Goal: Transaction & Acquisition: Book appointment/travel/reservation

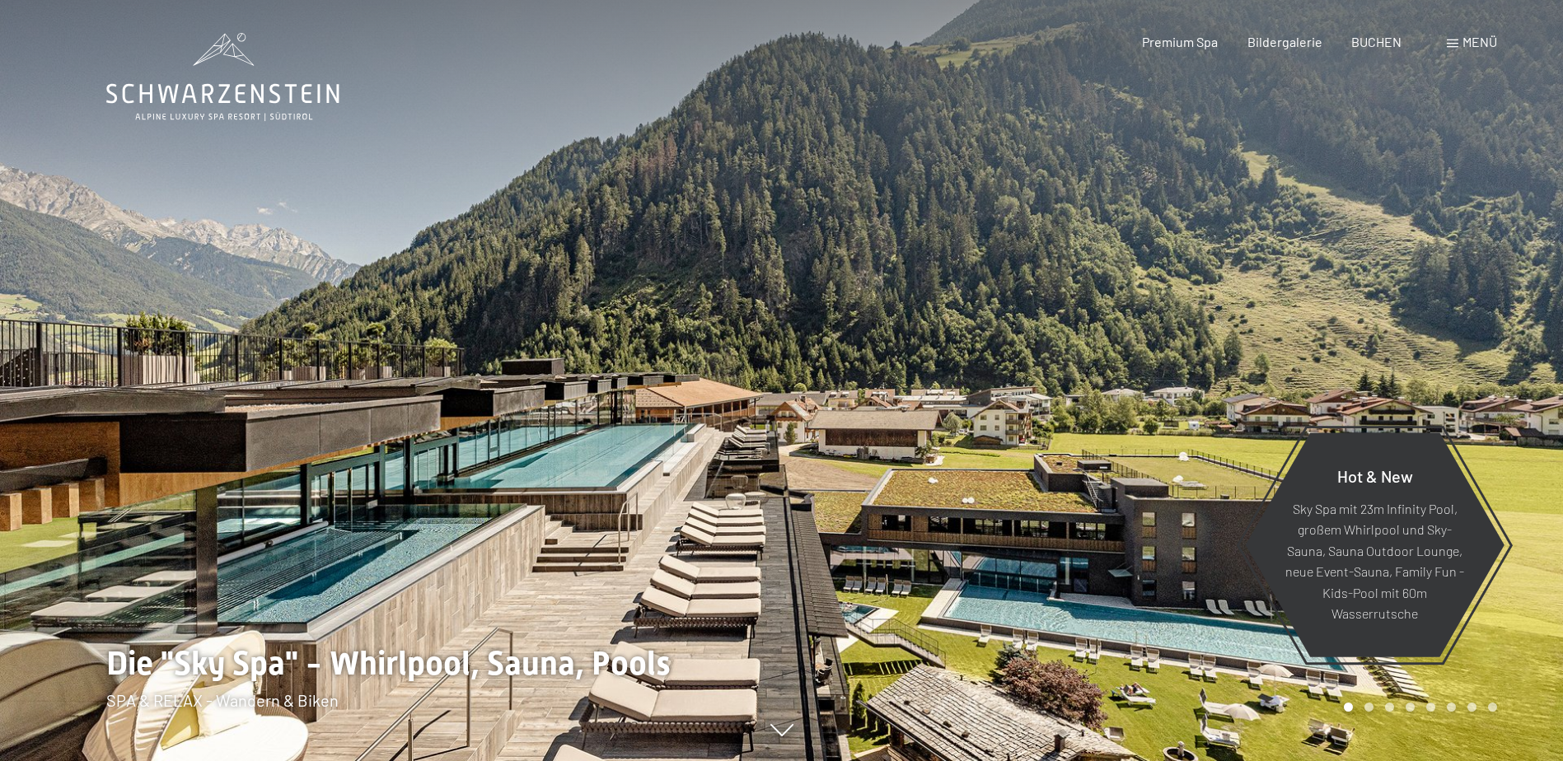
click at [1456, 43] on span at bounding box center [1453, 44] width 12 height 8
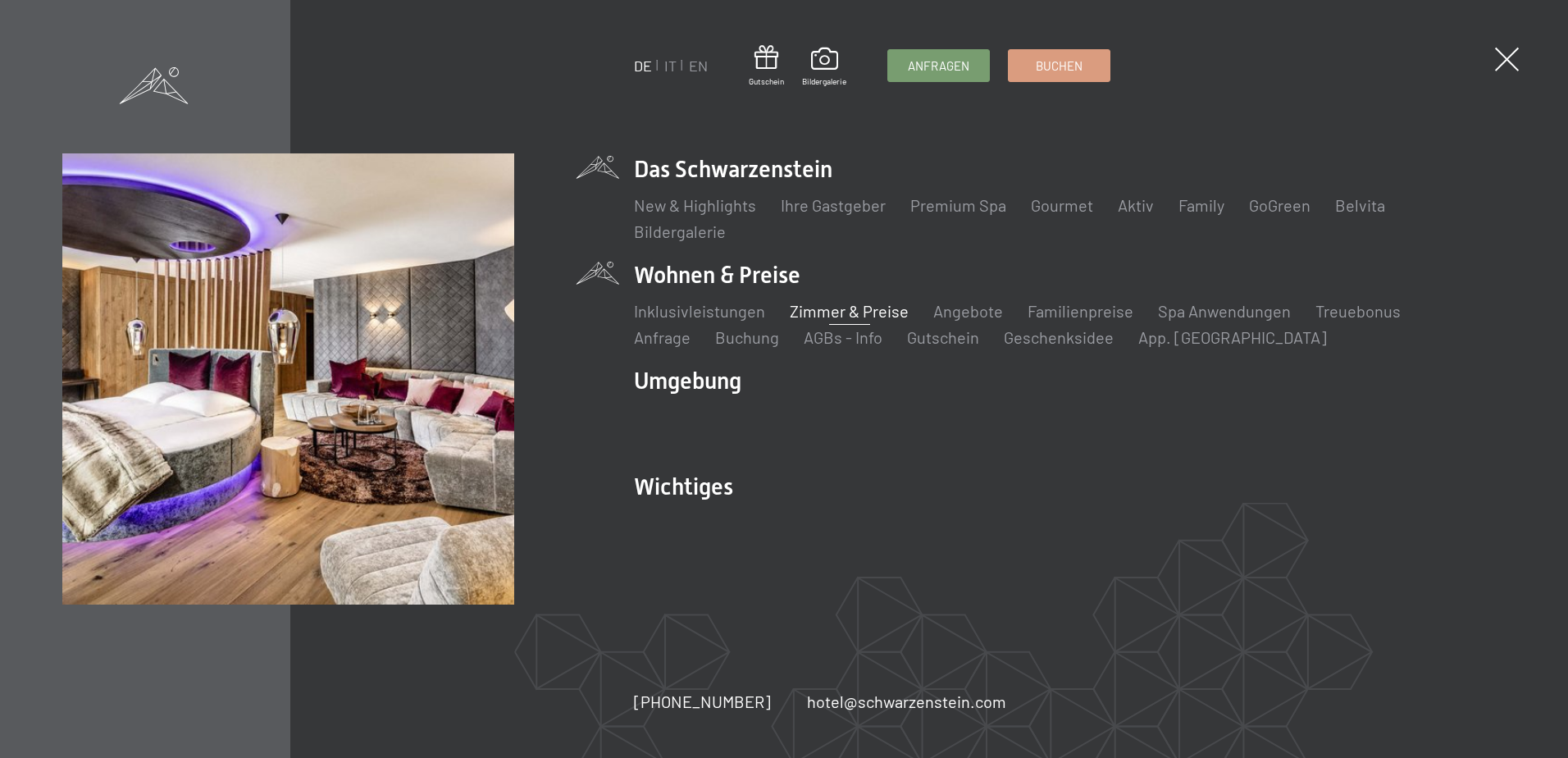
click at [846, 310] on link "Zimmer & Preise" at bounding box center [848, 311] width 118 height 20
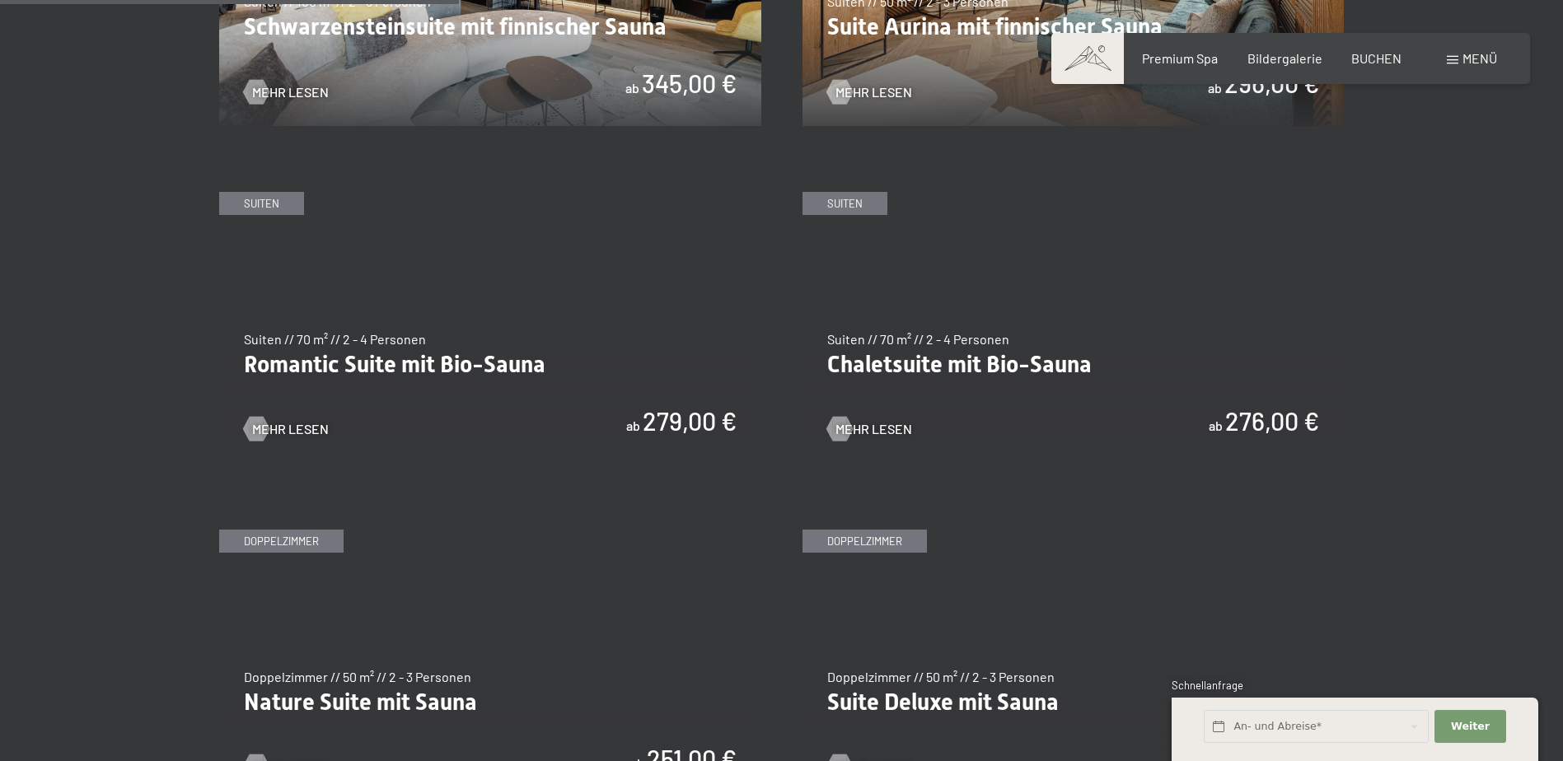
scroll to position [1565, 0]
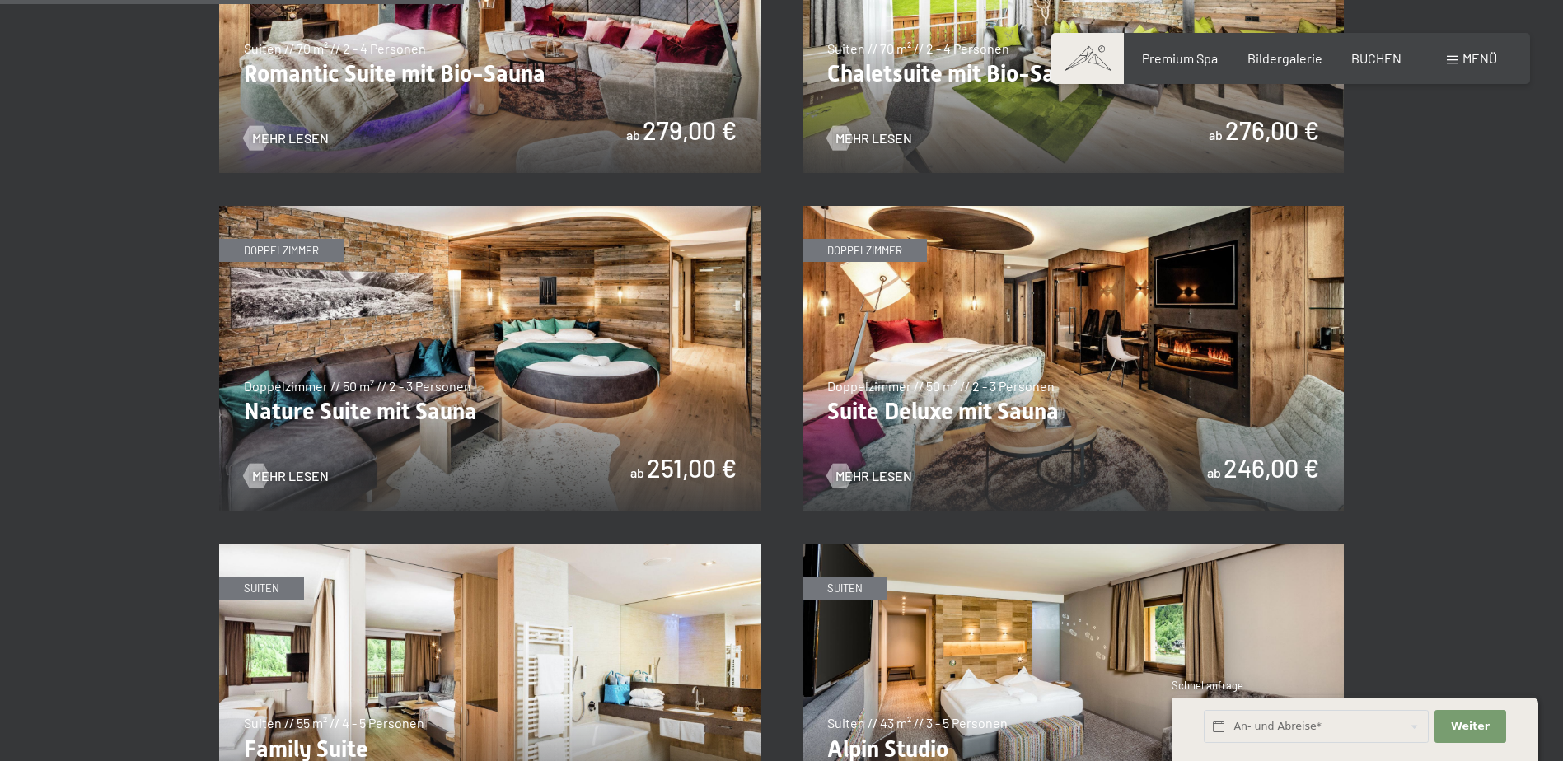
click at [1059, 364] on img at bounding box center [1073, 358] width 542 height 305
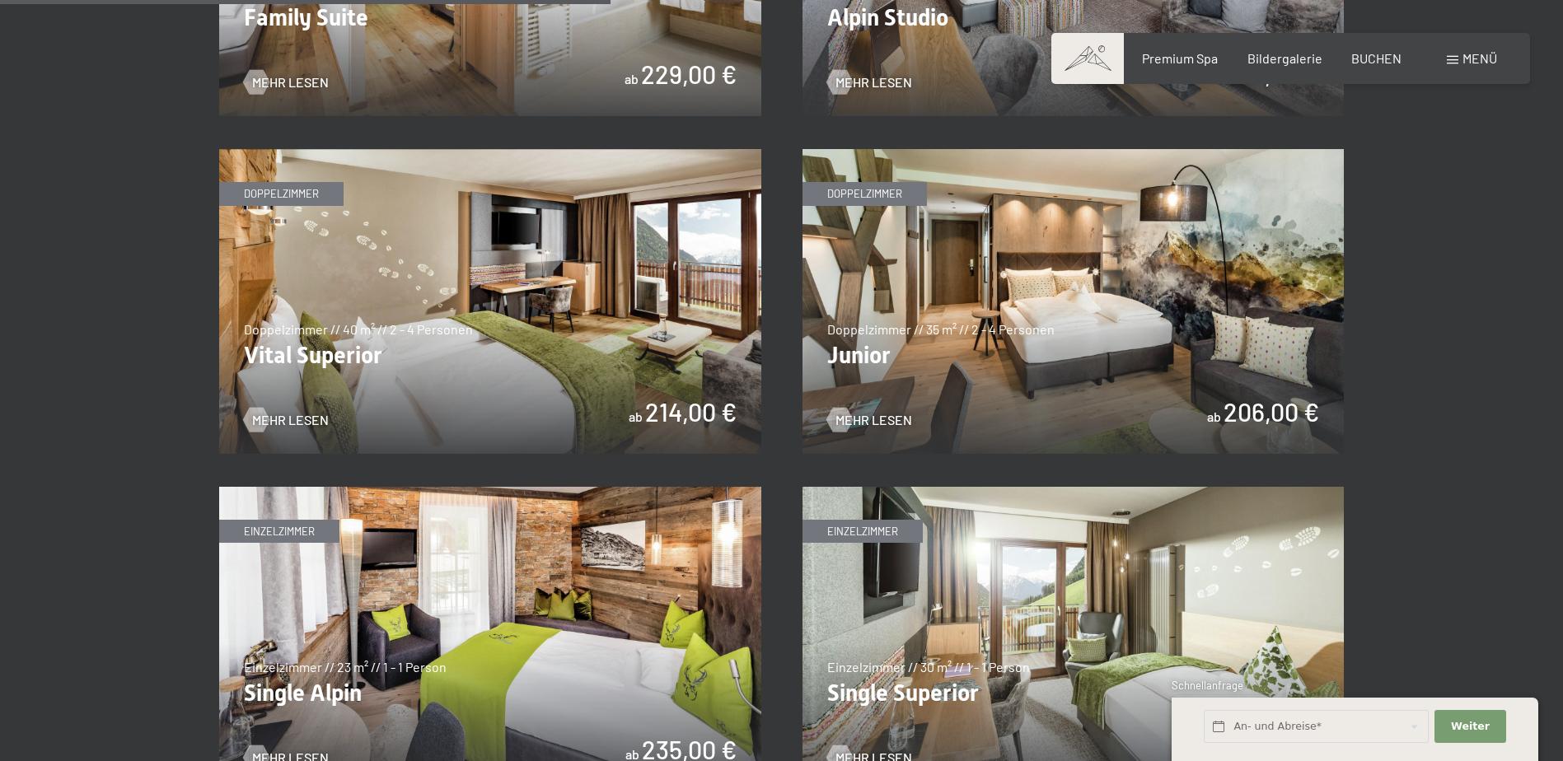
scroll to position [2307, 0]
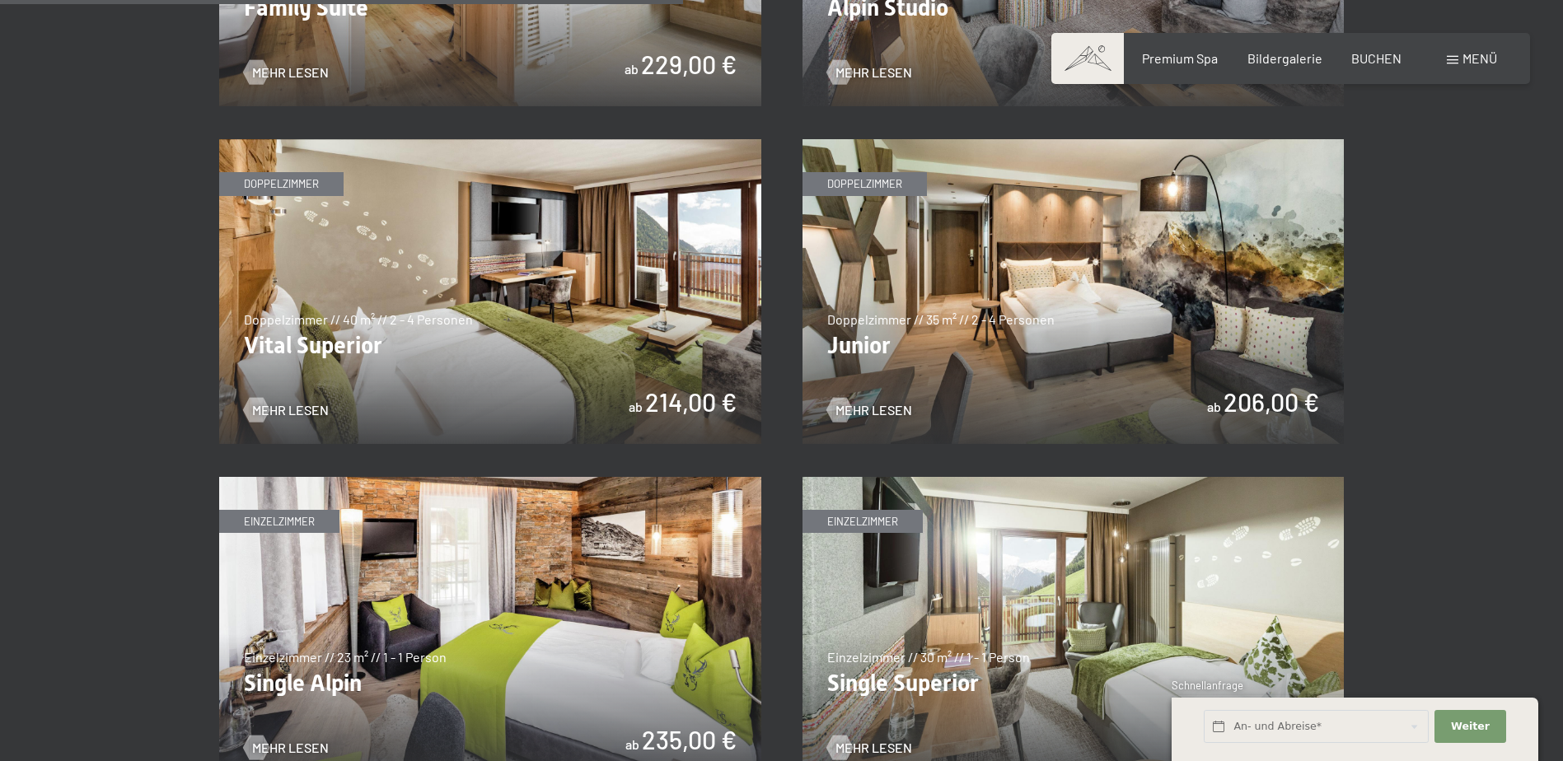
click at [1065, 320] on img at bounding box center [1073, 291] width 542 height 305
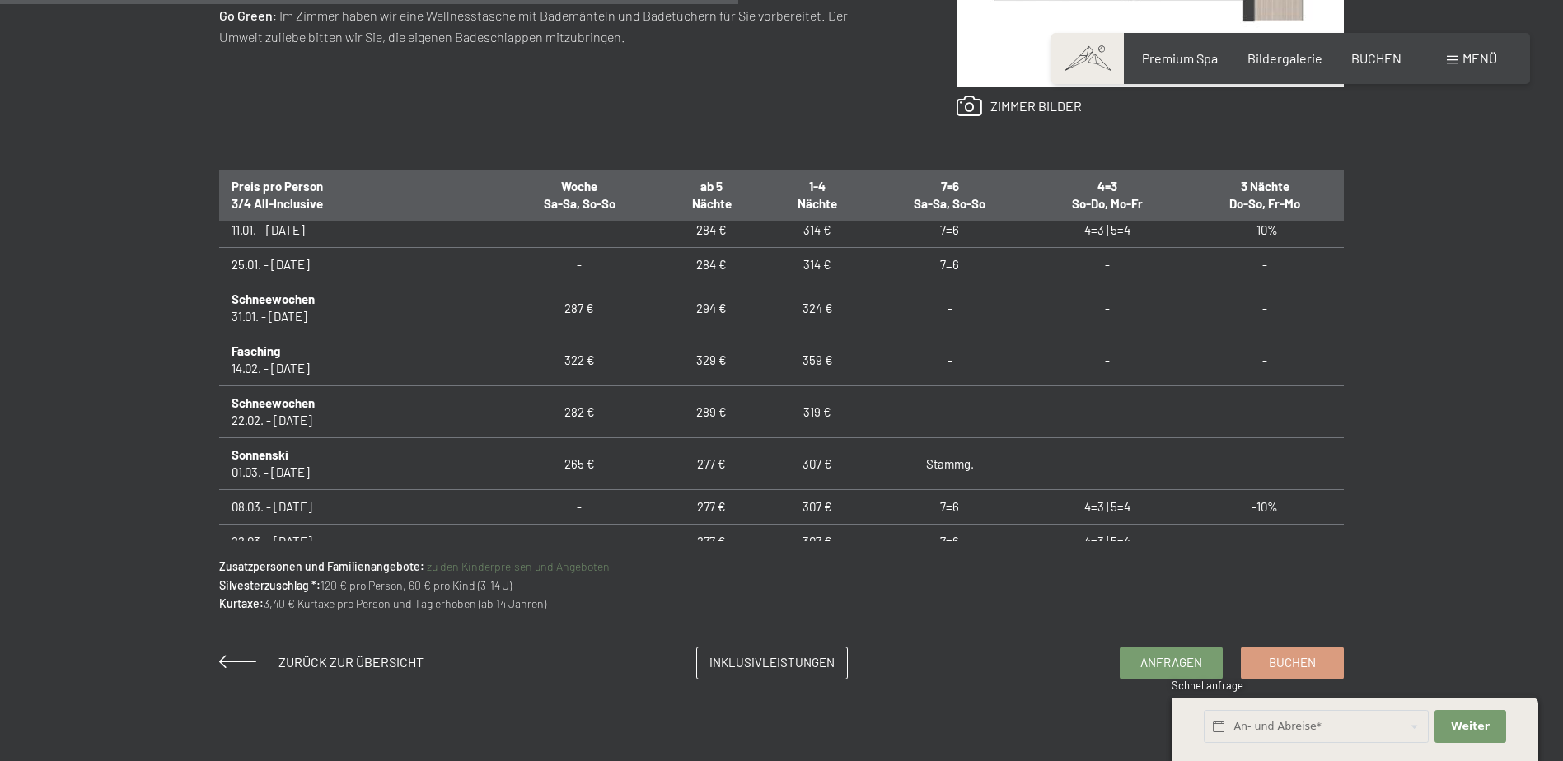
scroll to position [533, 0]
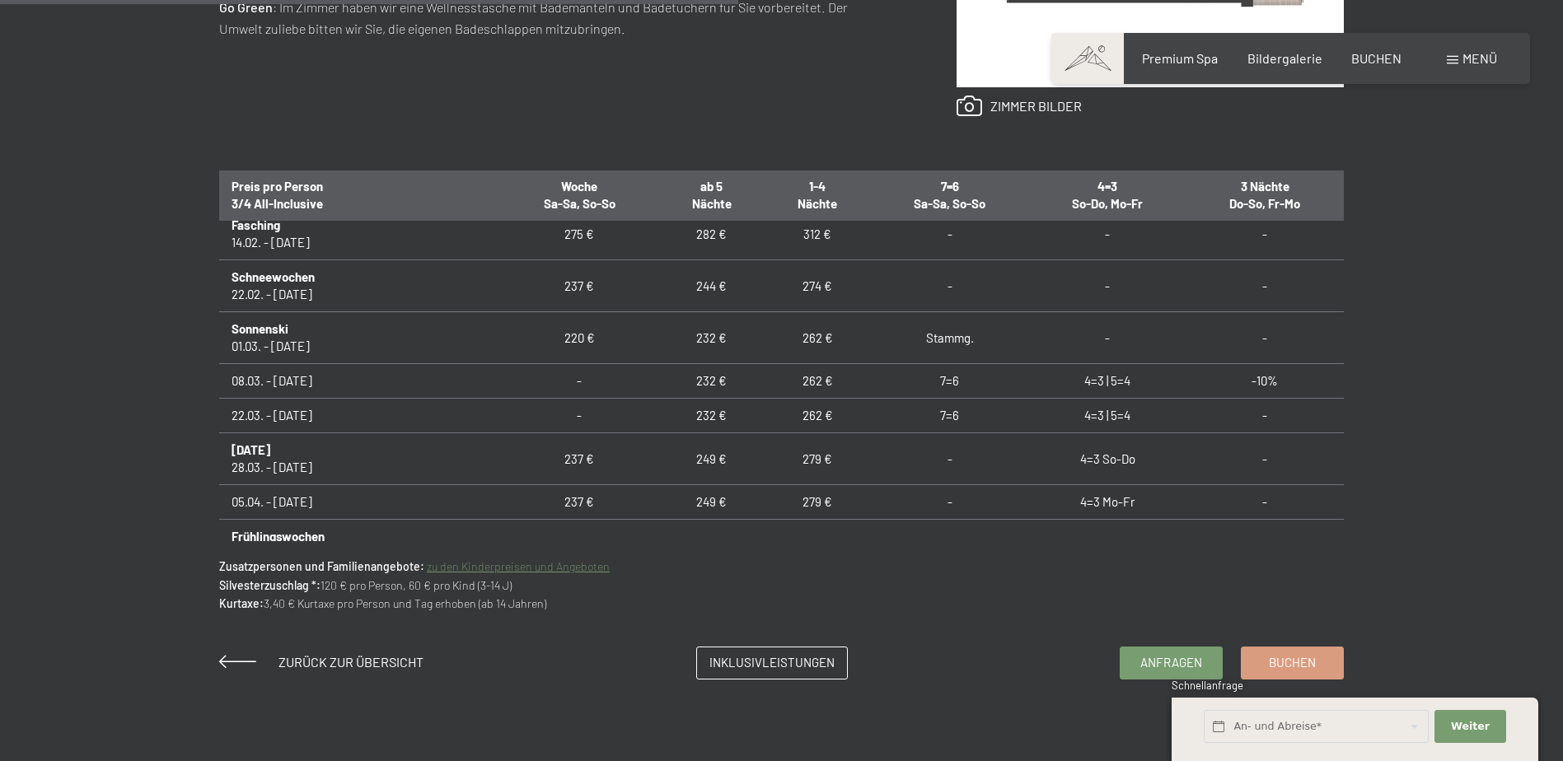
scroll to position [665, 0]
